Goal: Task Accomplishment & Management: Use online tool/utility

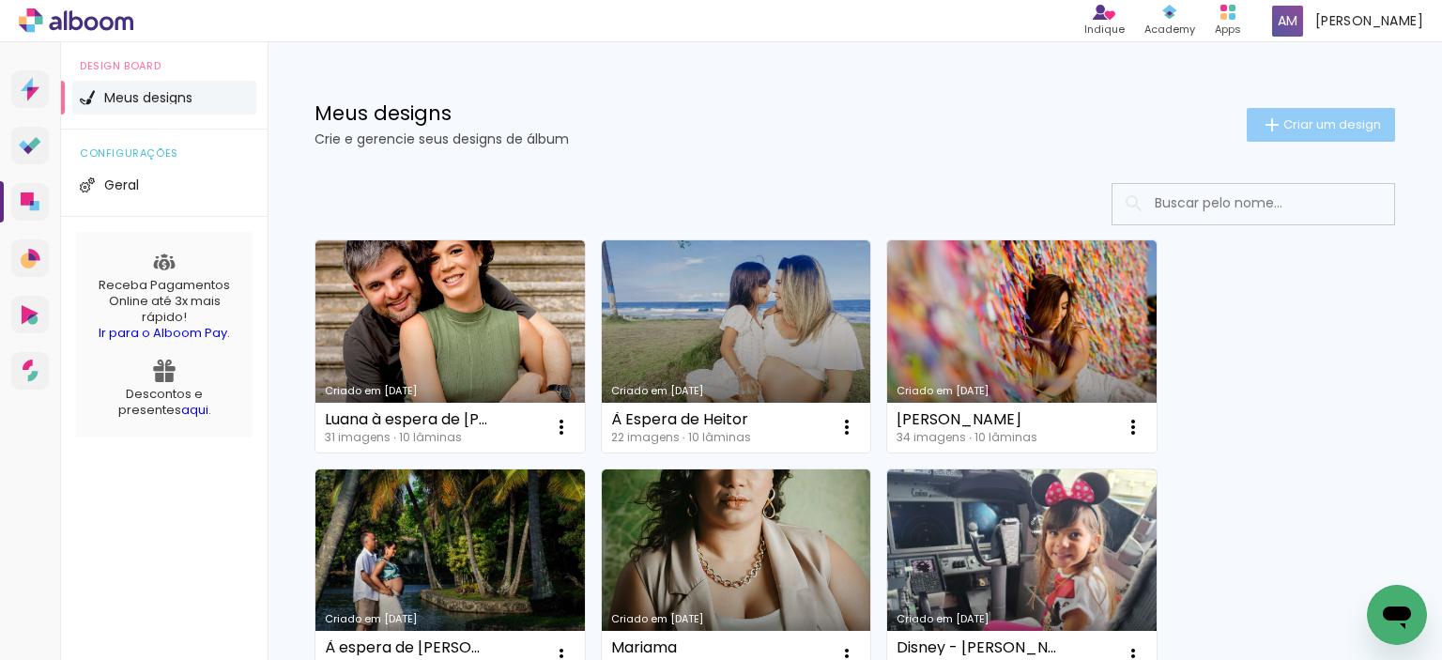
click at [1296, 109] on paper-button "Criar um design" at bounding box center [1321, 125] width 148 height 34
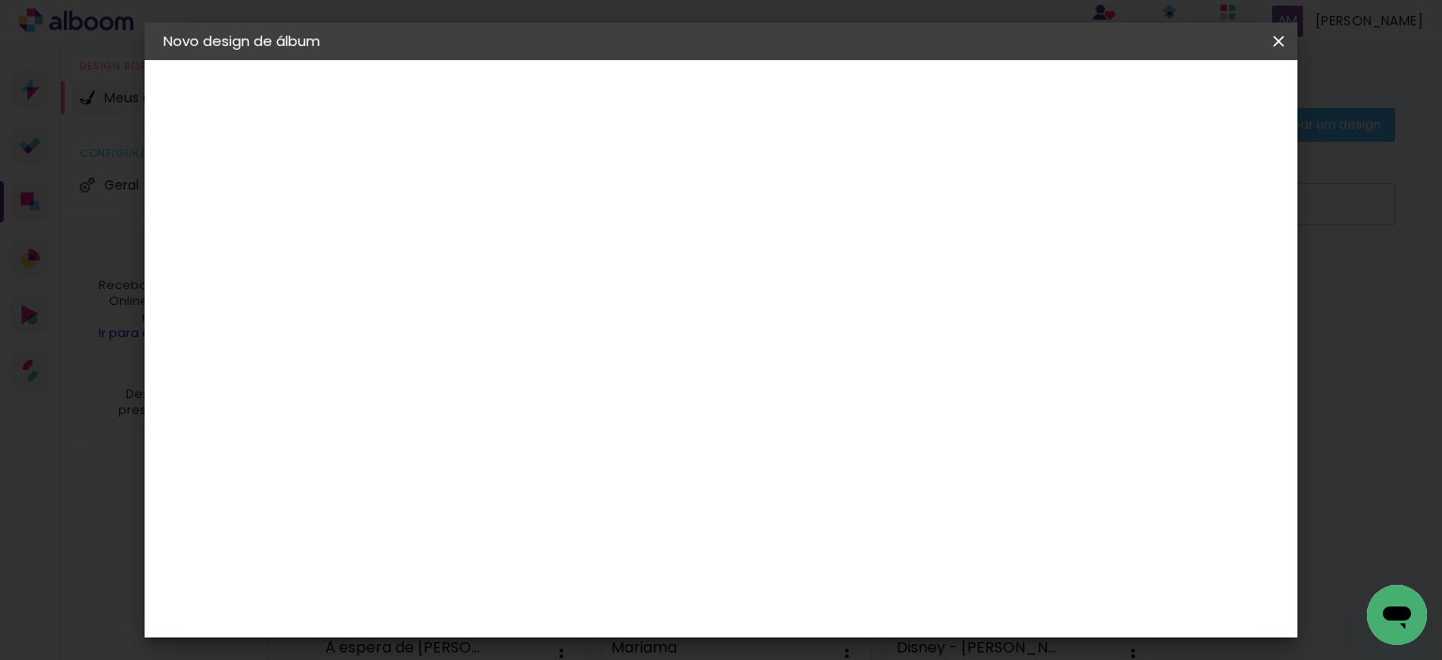
click at [470, 241] on input at bounding box center [470, 251] width 0 height 29
click at [470, 257] on input "[PERSON_NAME] (yuka)" at bounding box center [470, 251] width 0 height 29
click at [470, 258] on input "[PERSON_NAME] família ([PERSON_NAME])" at bounding box center [470, 251] width 0 height 29
type input "[PERSON_NAME] família ([PERSON_NAME])"
type paper-input "[PERSON_NAME] família ([PERSON_NAME])"
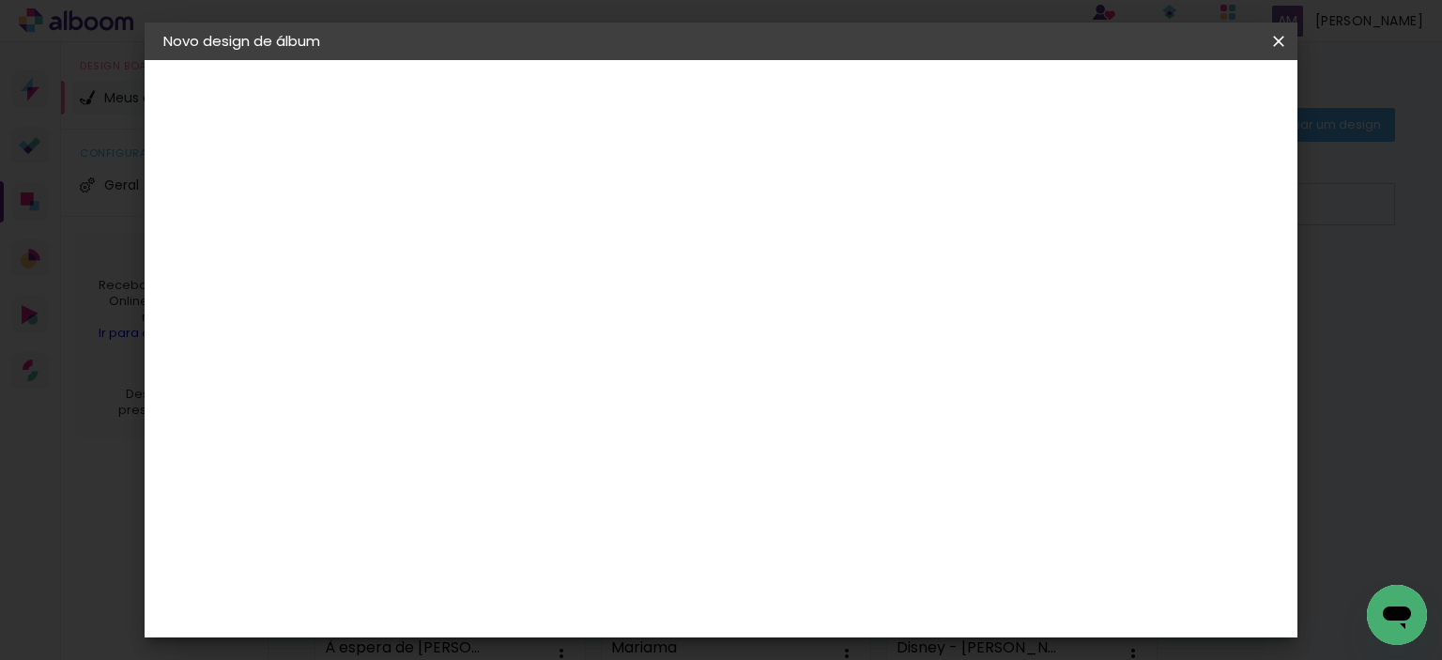
click at [663, 109] on paper-button "Avançar" at bounding box center [617, 100] width 92 height 32
click at [537, 565] on div "Conceitual Álbuns" at bounding box center [497, 580] width 80 height 30
click at [821, 110] on paper-button "Avançar" at bounding box center [775, 100] width 92 height 32
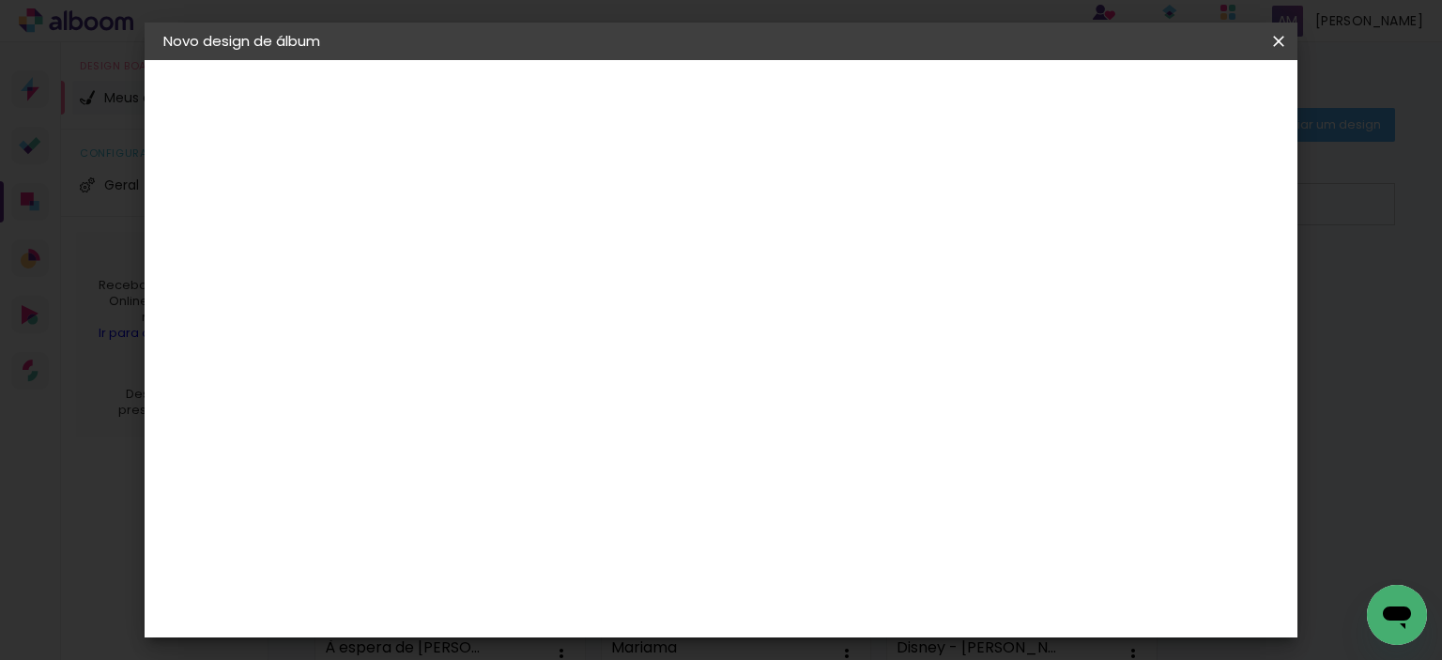
click at [597, 585] on span "25 × 25" at bounding box center [553, 610] width 87 height 50
click at [0, 0] on slot "Avançar" at bounding box center [0, 0] width 0 height 0
click at [952, 85] on paper-button "Iniciar design" at bounding box center [890, 100] width 123 height 32
